Goal: Task Accomplishment & Management: Use online tool/utility

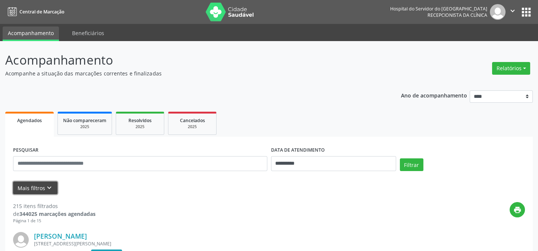
click at [26, 186] on button "Mais filtros keyboard_arrow_down" at bounding box center [35, 187] width 44 height 13
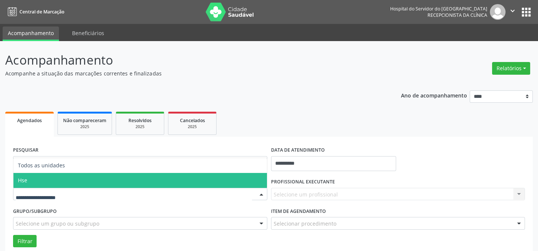
click at [31, 178] on span "Hse" at bounding box center [139, 180] width 253 height 15
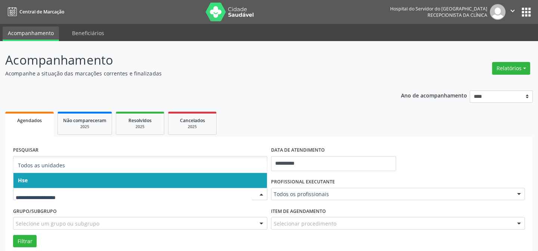
click at [55, 179] on span "Hse" at bounding box center [139, 180] width 253 height 15
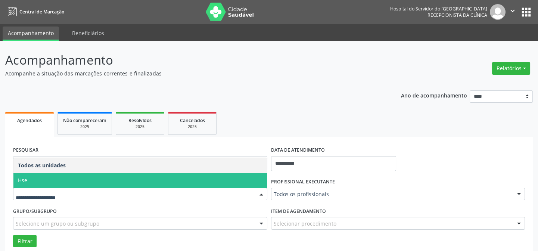
click at [46, 180] on span "Hse" at bounding box center [139, 180] width 253 height 15
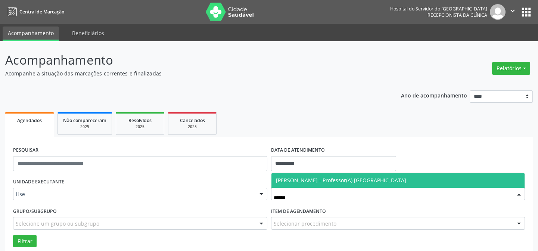
type input "*******"
click at [346, 180] on span "[PERSON_NAME] - Professor(A) [GEOGRAPHIC_DATA]" at bounding box center [341, 180] width 130 height 7
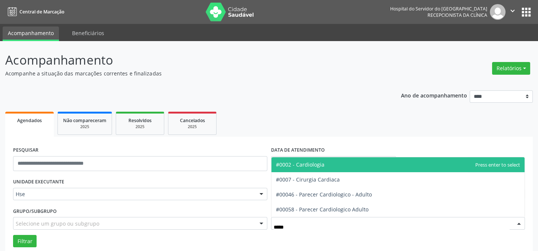
type input "******"
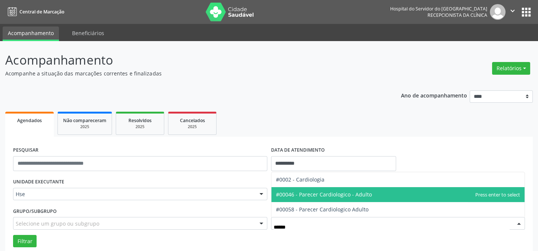
click at [329, 194] on span "#00046 - Parecer Cardiologico - Adulto" at bounding box center [324, 194] width 96 height 7
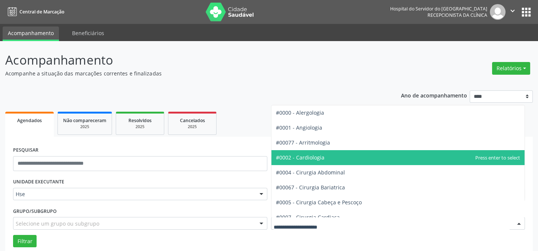
click at [321, 159] on span "#0002 - Cardiologia" at bounding box center [300, 157] width 49 height 7
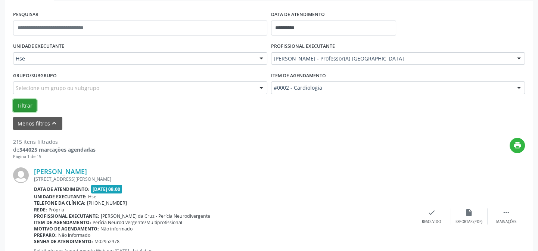
click at [22, 108] on button "Filtrar" at bounding box center [25, 105] width 24 height 13
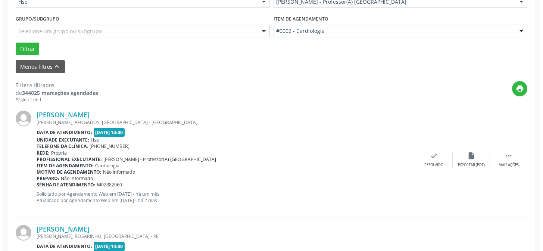
scroll to position [203, 0]
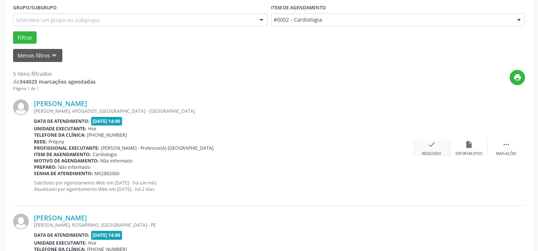
click at [439, 147] on div "check Resolvido" at bounding box center [431, 148] width 37 height 16
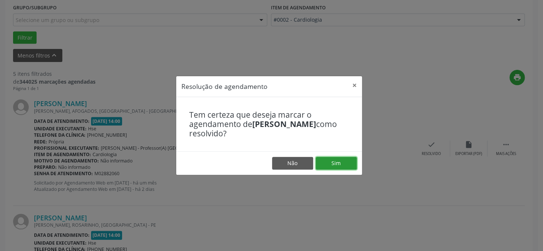
click at [340, 159] on button "Sim" at bounding box center [336, 163] width 41 height 13
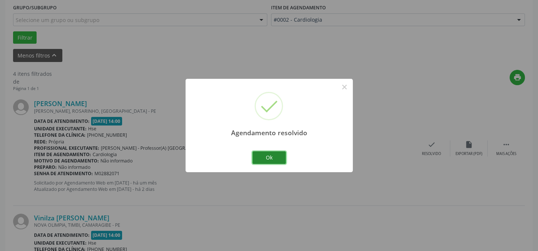
click at [278, 159] on button "Ok" at bounding box center [269, 157] width 34 height 13
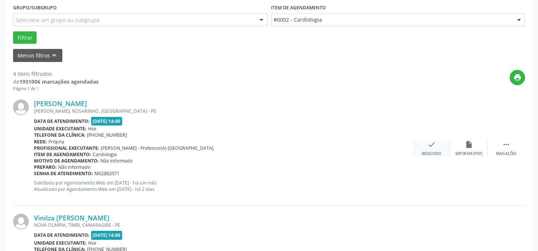
click at [432, 152] on div "Resolvido" at bounding box center [431, 153] width 19 height 5
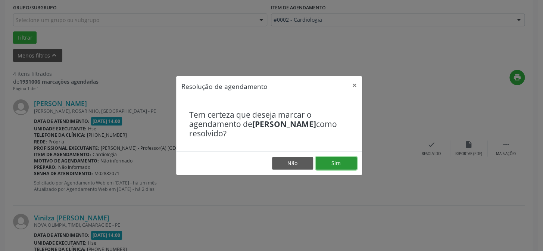
click at [343, 164] on button "Sim" at bounding box center [336, 163] width 41 height 13
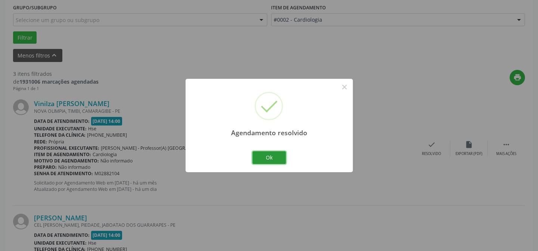
drag, startPoint x: 279, startPoint y: 161, endPoint x: 284, endPoint y: 169, distance: 9.9
click at [279, 161] on button "Ok" at bounding box center [269, 157] width 34 height 13
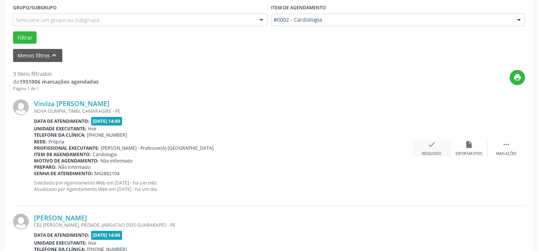
click at [431, 144] on icon "check" at bounding box center [431, 144] width 8 height 8
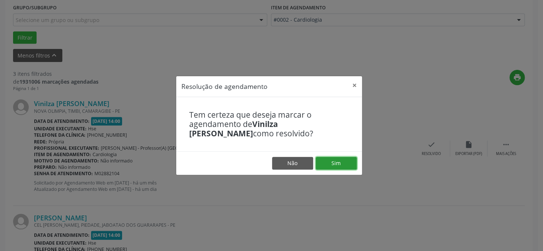
click at [342, 161] on button "Sim" at bounding box center [336, 163] width 41 height 13
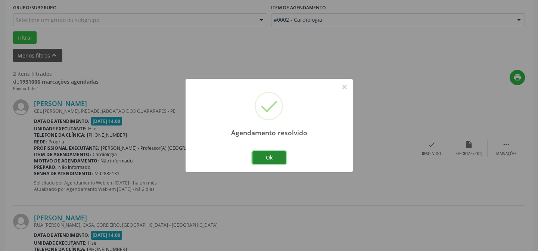
click at [278, 161] on button "Ok" at bounding box center [269, 157] width 34 height 13
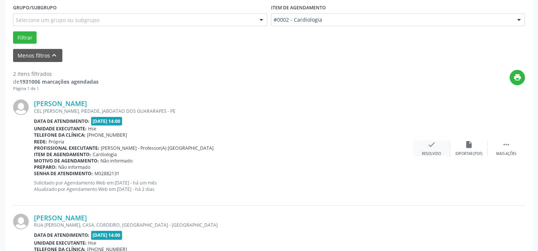
click at [427, 146] on icon "check" at bounding box center [431, 144] width 8 height 8
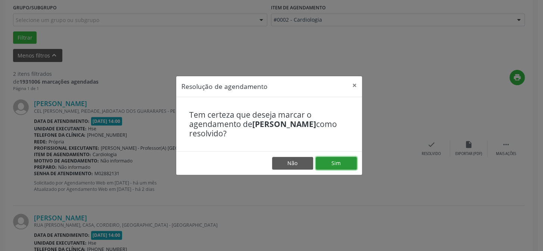
click at [325, 163] on button "Sim" at bounding box center [336, 163] width 41 height 13
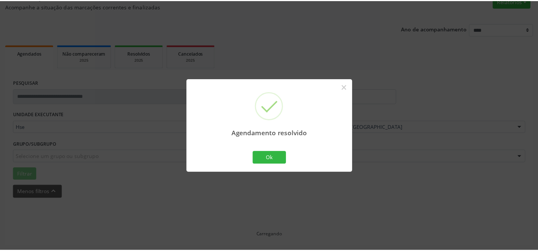
scroll to position [67, 0]
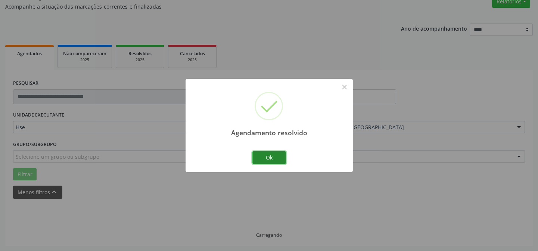
click at [277, 153] on button "Ok" at bounding box center [269, 157] width 34 height 13
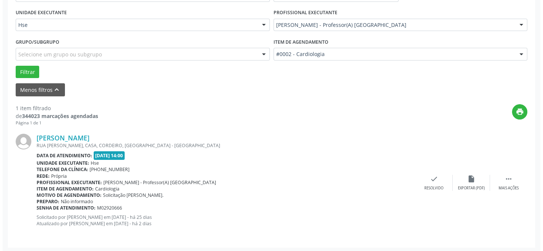
scroll to position [171, 0]
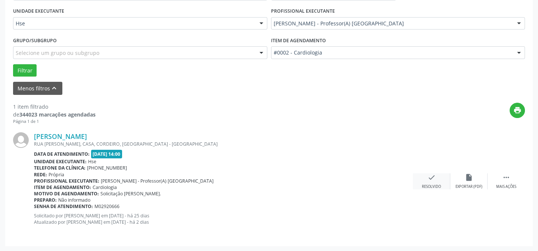
click at [432, 179] on icon "check" at bounding box center [431, 177] width 8 height 8
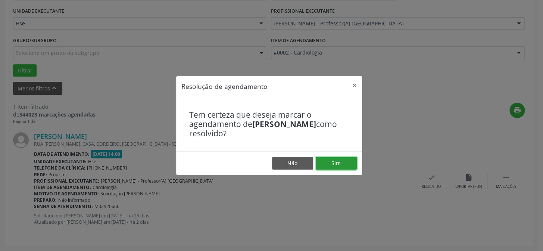
click at [336, 160] on button "Sim" at bounding box center [336, 163] width 41 height 13
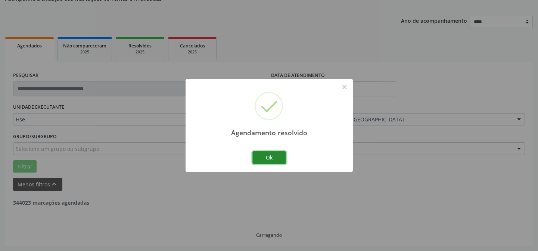
click at [275, 157] on button "Ok" at bounding box center [269, 157] width 34 height 13
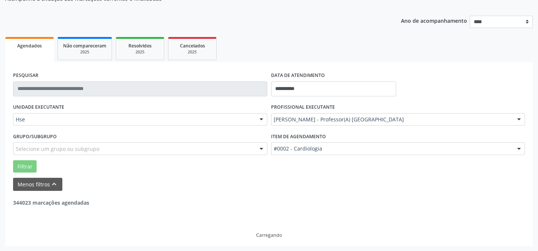
scroll to position [50, 0]
